Goal: Task Accomplishment & Management: Manage account settings

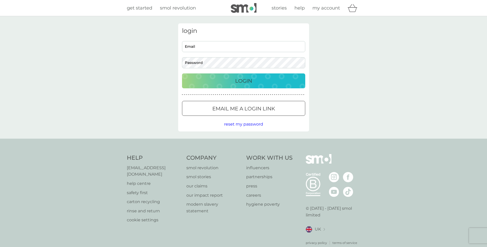
type input "jdove3@aol.com"
drag, startPoint x: 152, startPoint y: 81, endPoint x: 244, endPoint y: 85, distance: 91.3
click at [152, 81] on div "login jdove3@aol.com Email Password Login ● ● ● ● ● ● ● ● ● ● ● ● ● ● ● ● ● ● ●…" at bounding box center [243, 77] width 487 height 123
click at [244, 81] on p "Login" at bounding box center [243, 81] width 17 height 8
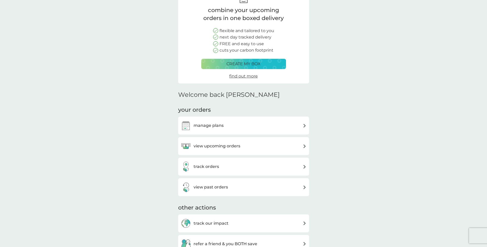
scroll to position [51, 0]
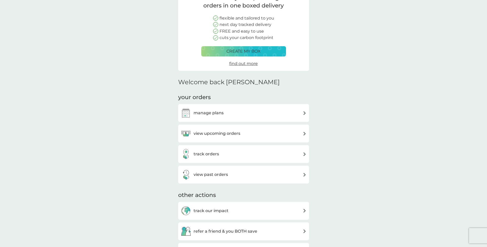
click at [216, 134] on h3 "view upcoming orders" at bounding box center [217, 133] width 47 height 7
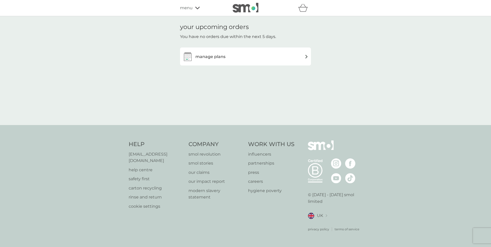
click at [189, 57] on img at bounding box center [188, 56] width 10 height 10
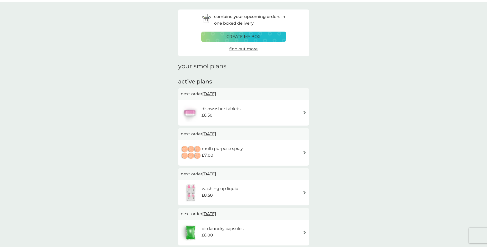
scroll to position [26, 0]
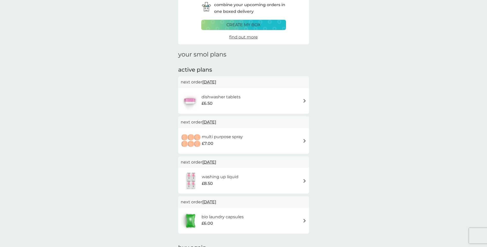
click at [216, 96] on h6 "dishwasher tablets" at bounding box center [221, 97] width 39 height 7
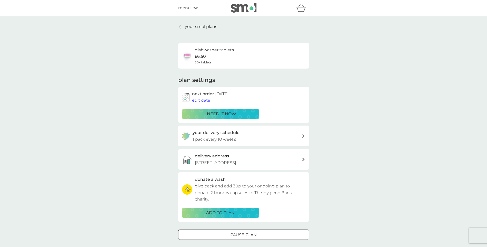
click at [229, 113] on p "i need it now" at bounding box center [221, 114] width 32 height 7
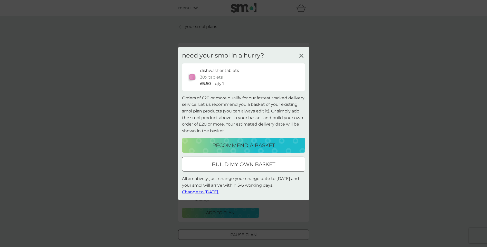
click at [218, 192] on span "Change to [DATE]." at bounding box center [200, 191] width 37 height 5
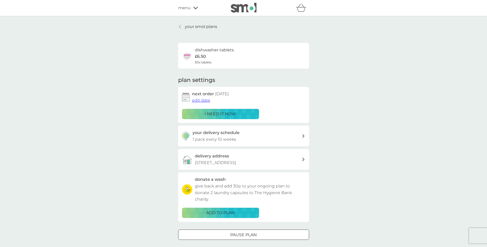
click at [213, 215] on p "ADD TO PLAN" at bounding box center [220, 213] width 29 height 7
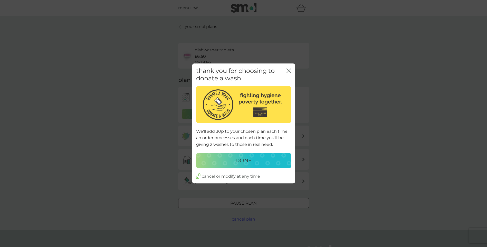
click at [250, 161] on p "DONE" at bounding box center [244, 160] width 16 height 8
